Goal: Submit feedback/report problem

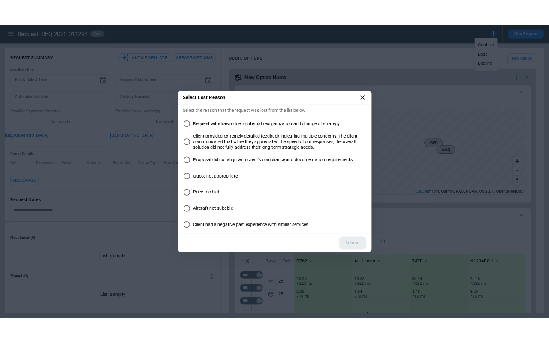
scroll to position [357, 0]
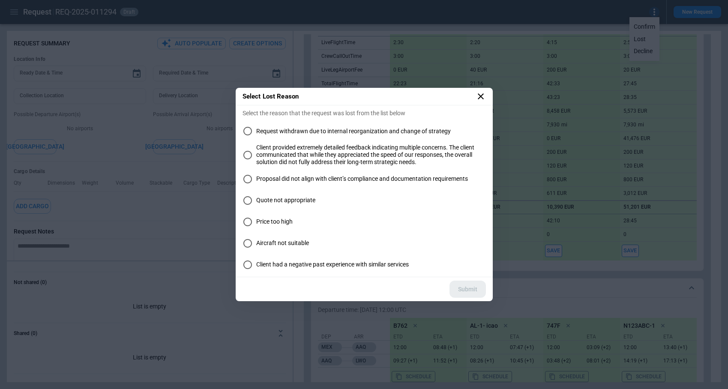
click at [482, 96] on icon at bounding box center [481, 96] width 10 height 10
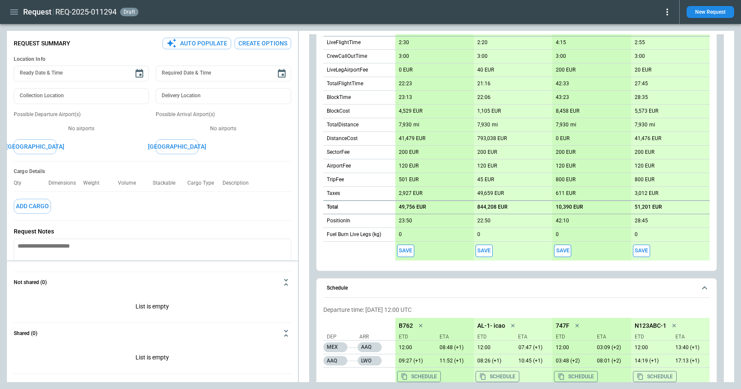
click at [666, 11] on icon at bounding box center [667, 12] width 10 height 10
click at [659, 41] on button "Lost" at bounding box center [657, 39] width 28 height 12
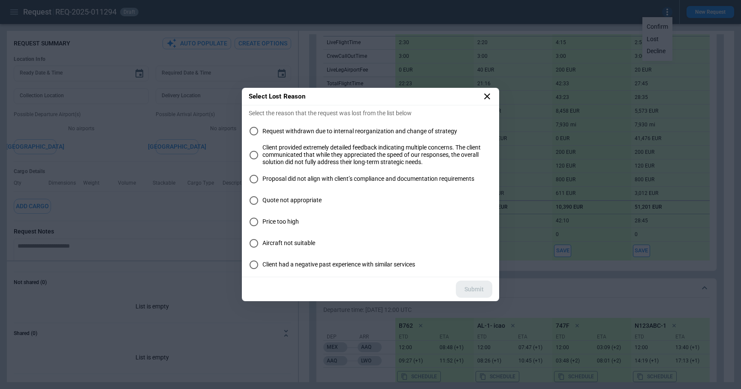
click at [487, 93] on icon at bounding box center [487, 96] width 10 height 10
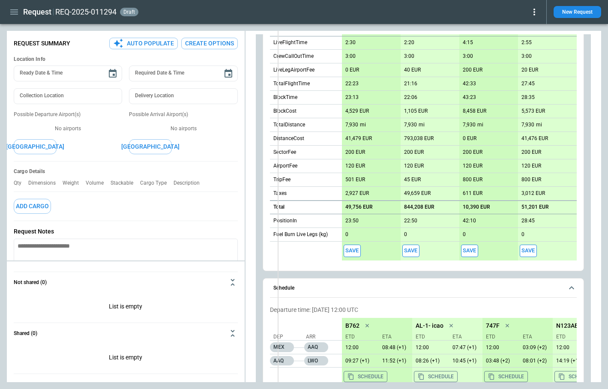
click at [277, 135] on div "**********" at bounding box center [304, 206] width 594 height 351
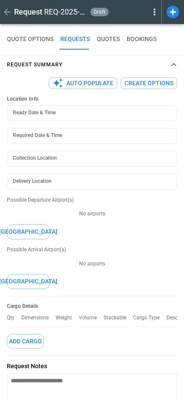
click at [153, 14] on icon at bounding box center [155, 12] width 10 height 10
click at [141, 42] on button "Lost" at bounding box center [145, 39] width 28 height 12
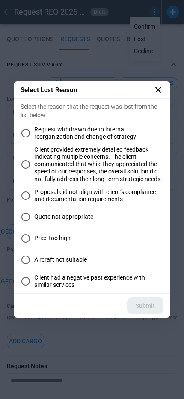
click at [157, 92] on icon at bounding box center [158, 90] width 10 height 10
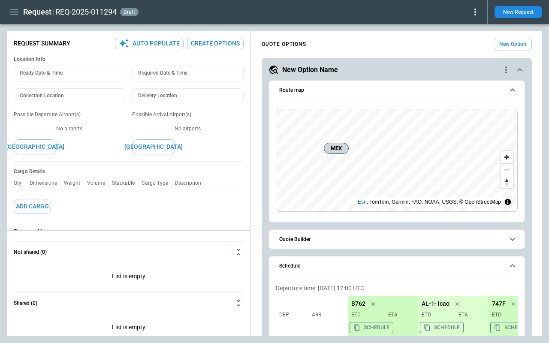
click at [475, 12] on icon at bounding box center [475, 12] width 2 height 7
click at [465, 40] on button "Lost" at bounding box center [465, 39] width 28 height 12
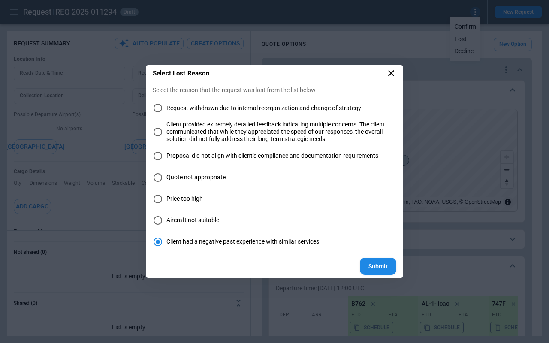
click at [391, 73] on icon at bounding box center [391, 73] width 6 height 6
